Goal: Task Accomplishment & Management: Manage account settings

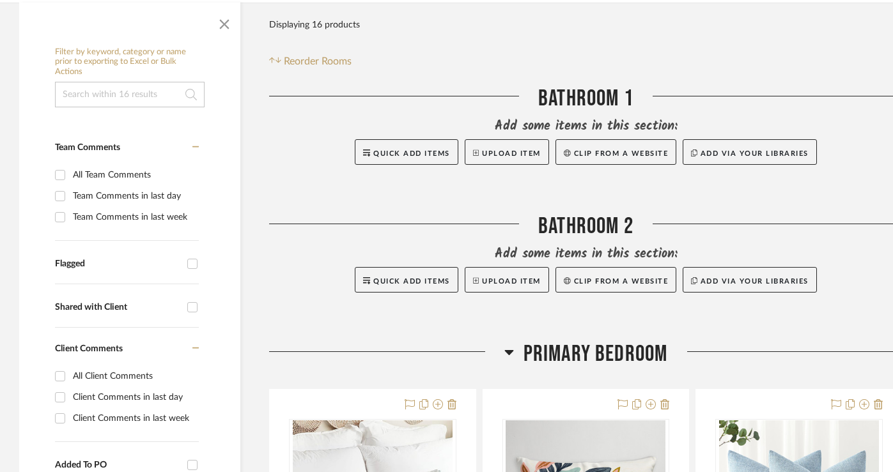
scroll to position [595, 0]
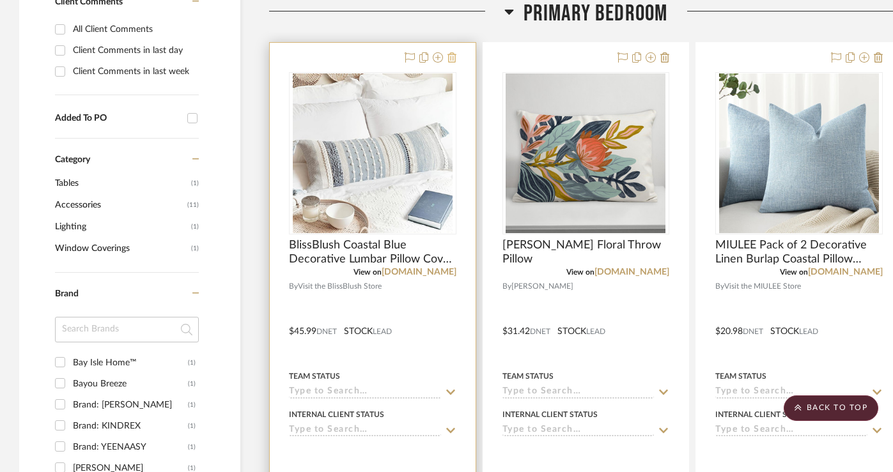
click at [450, 61] on icon at bounding box center [451, 57] width 9 height 10
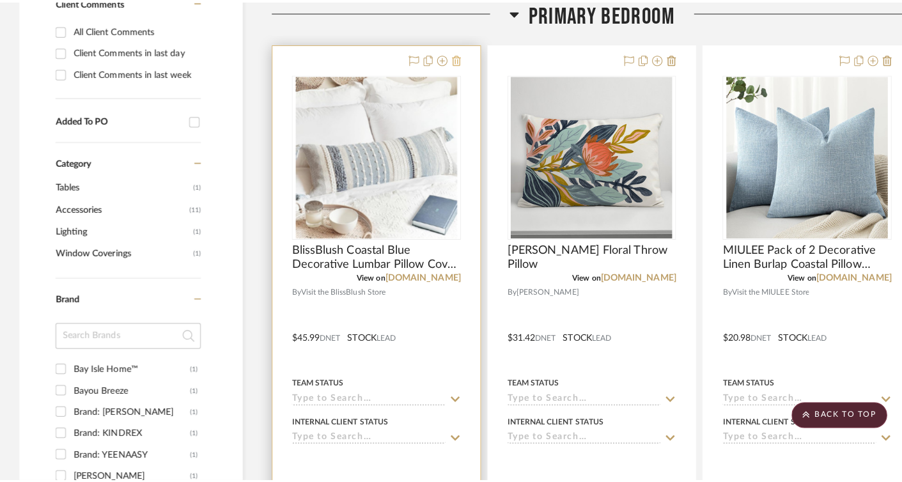
scroll to position [0, 0]
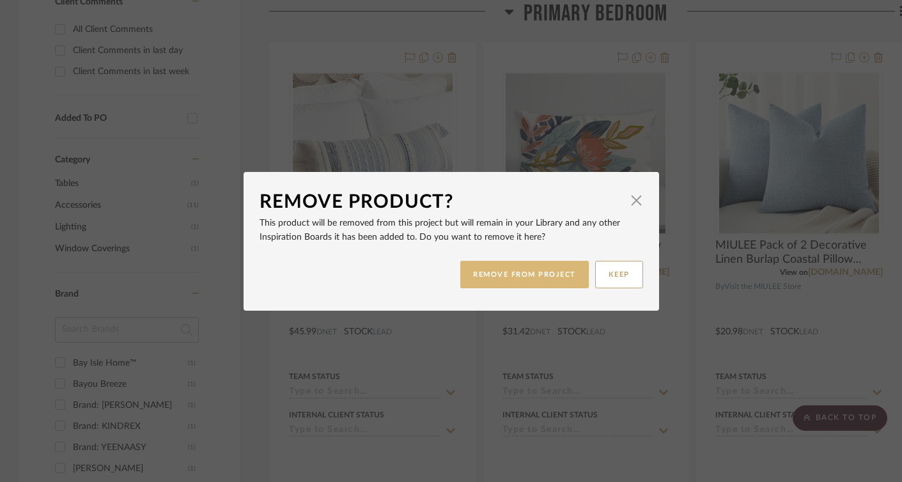
click at [547, 276] on button "REMOVE FROM PROJECT" at bounding box center [524, 274] width 128 height 27
click at [546, 276] on button "REMOVE FROM PROJECT" at bounding box center [524, 274] width 128 height 27
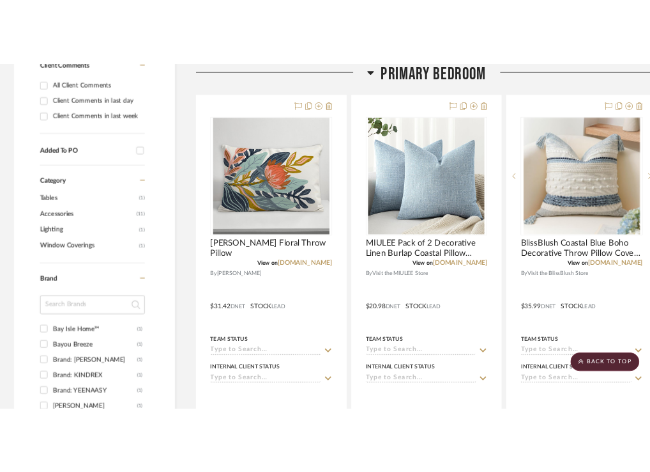
scroll to position [627, 0]
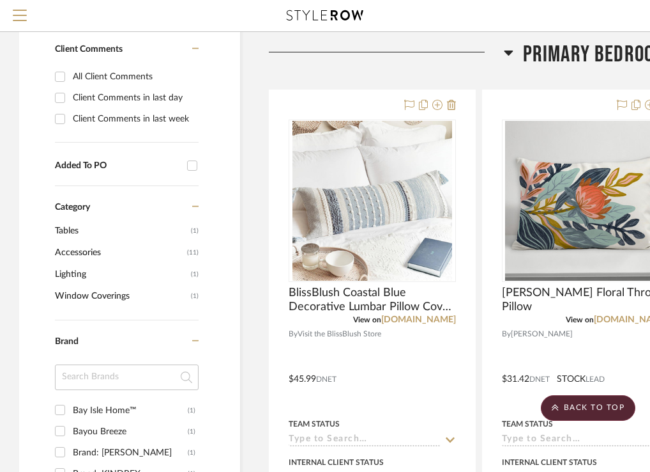
scroll to position [488, 0]
